Goal: Complete application form

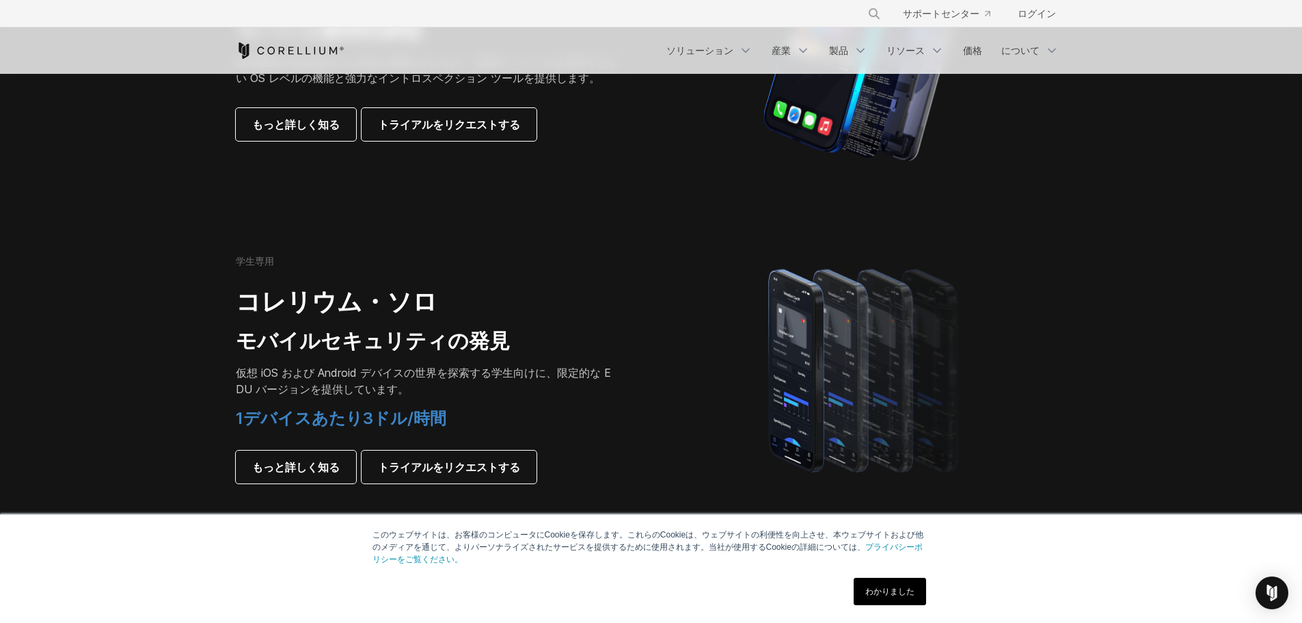
scroll to position [957, 0]
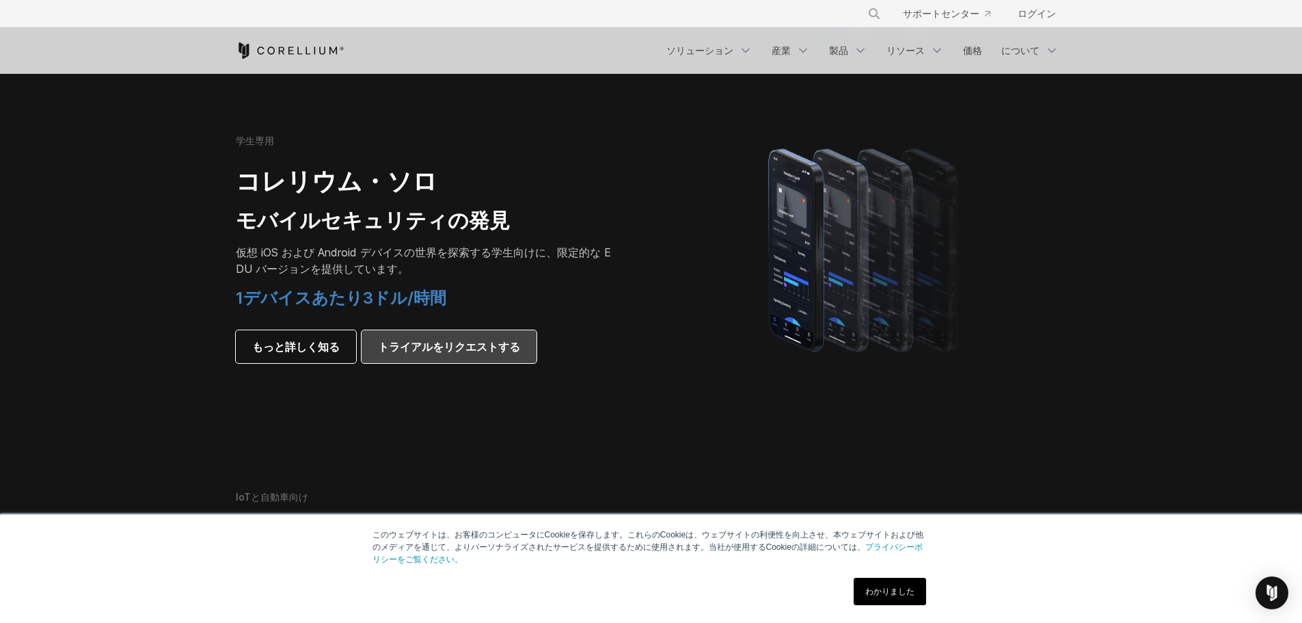
click at [452, 340] on font "トライアルをリクエストする" at bounding box center [449, 347] width 142 height 14
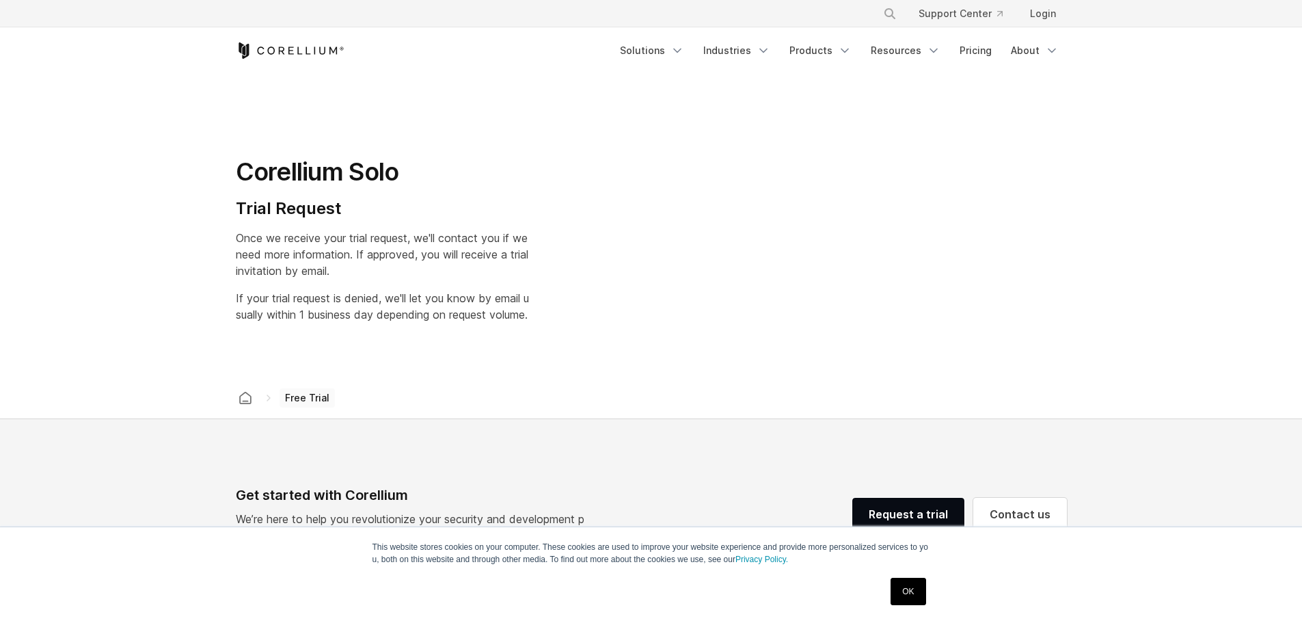
select select "**"
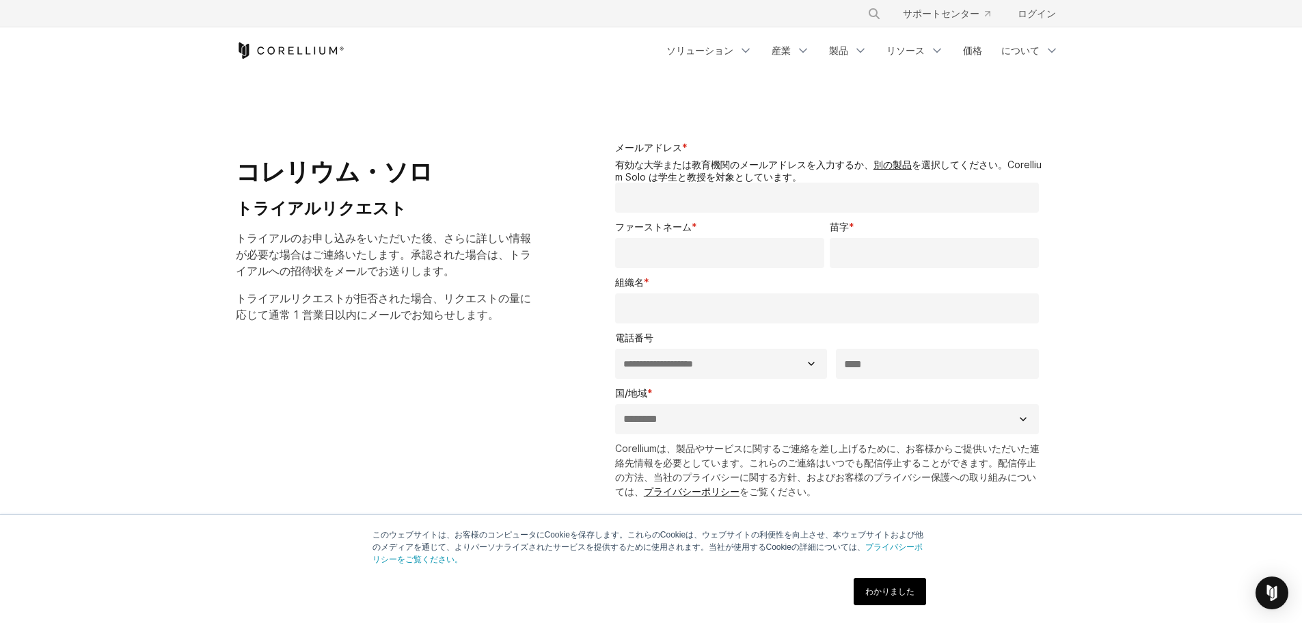
click at [718, 203] on input "メールアドレス *" at bounding box center [827, 197] width 424 height 30
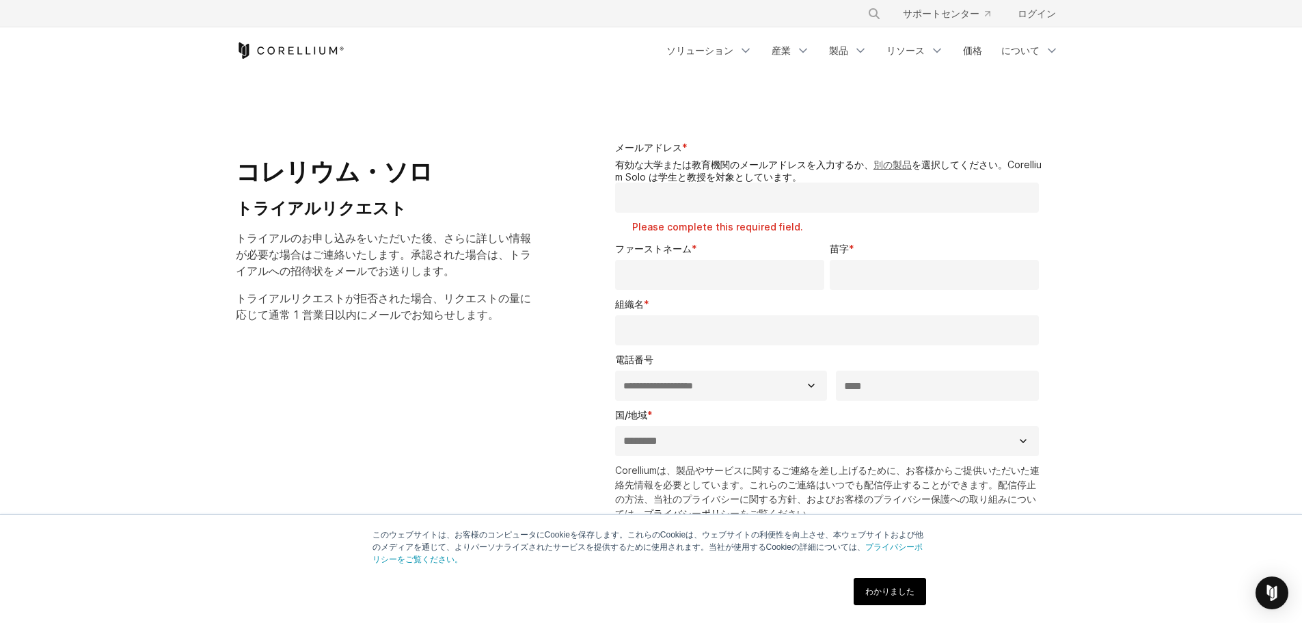
click at [873, 163] on font "別の製品" at bounding box center [892, 165] width 38 height 12
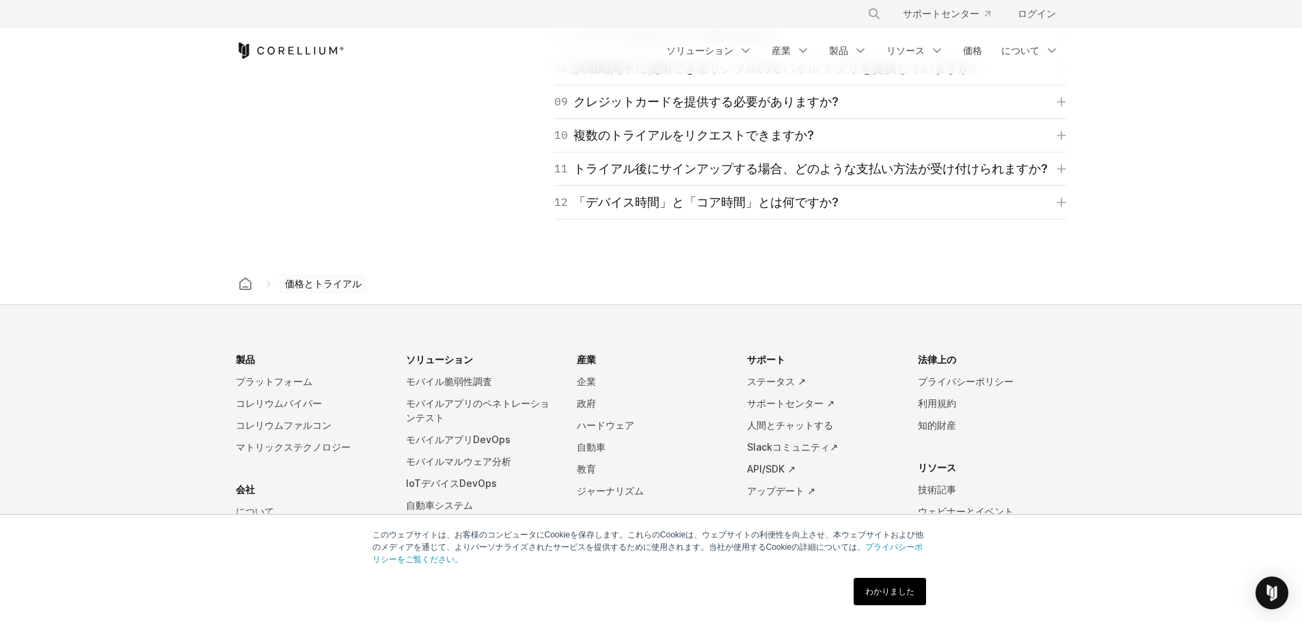
scroll to position [2358, 0]
